Goal: Find specific page/section: Find specific page/section

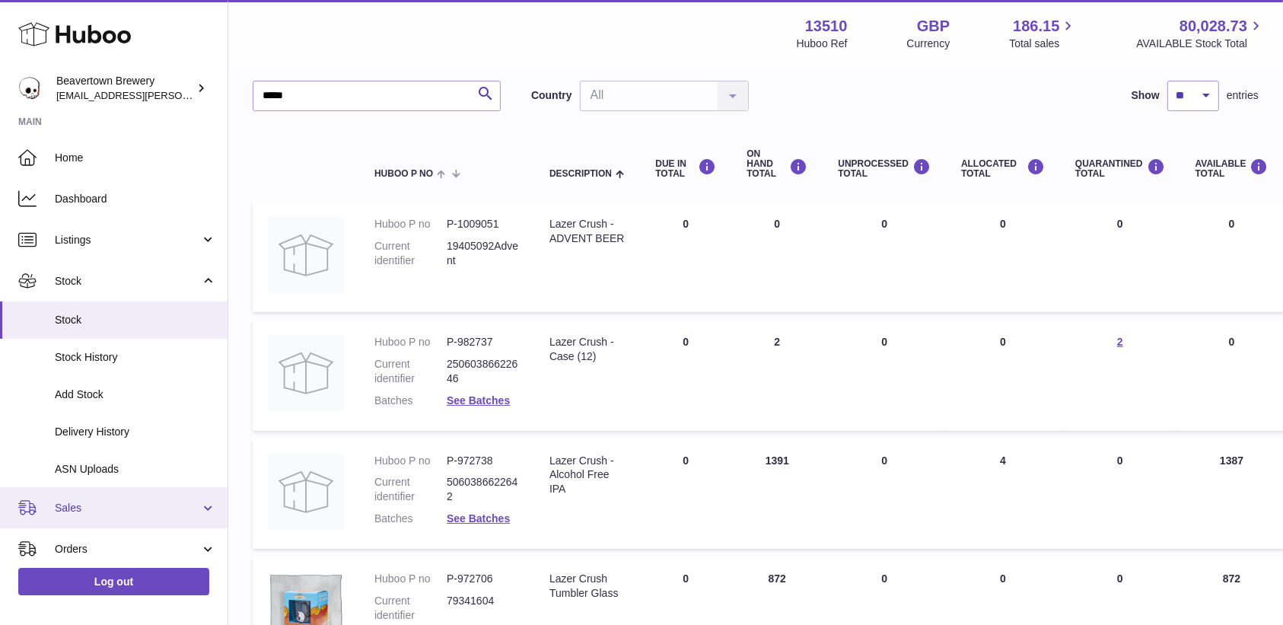
click at [83, 508] on span "Sales" at bounding box center [127, 508] width 145 height 14
click at [81, 540] on span "Sales" at bounding box center [135, 547] width 161 height 14
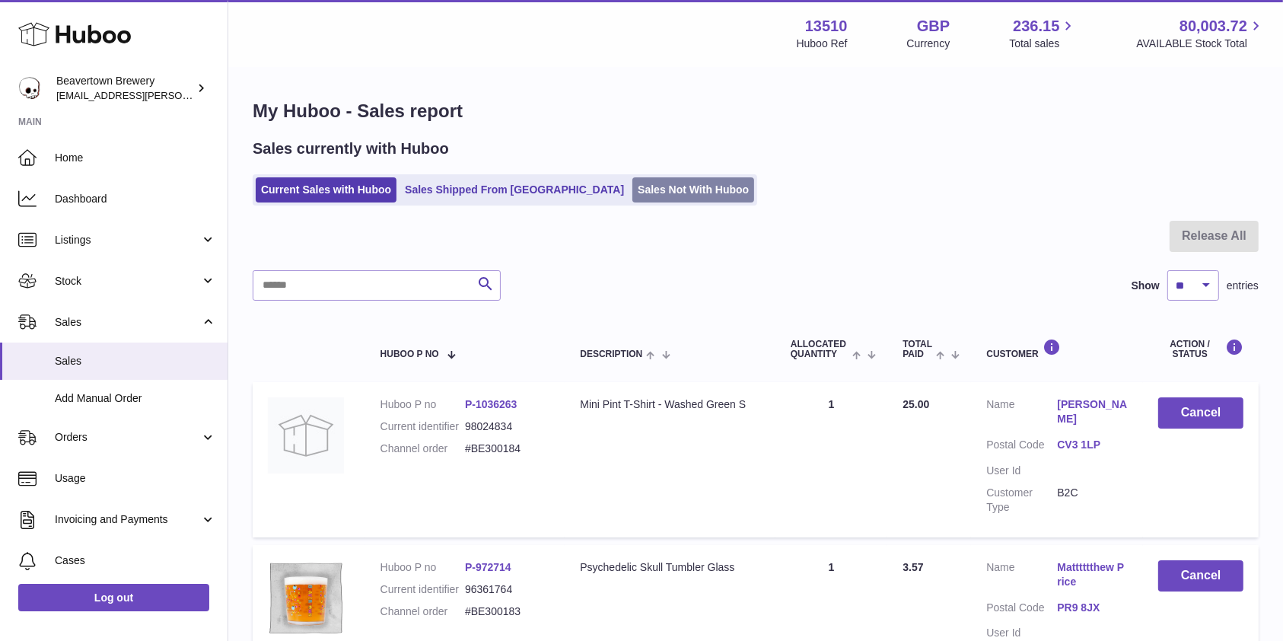
click at [632, 194] on link "Sales Not With Huboo" at bounding box center [693, 189] width 122 height 25
